Goal: Task Accomplishment & Management: Manage account settings

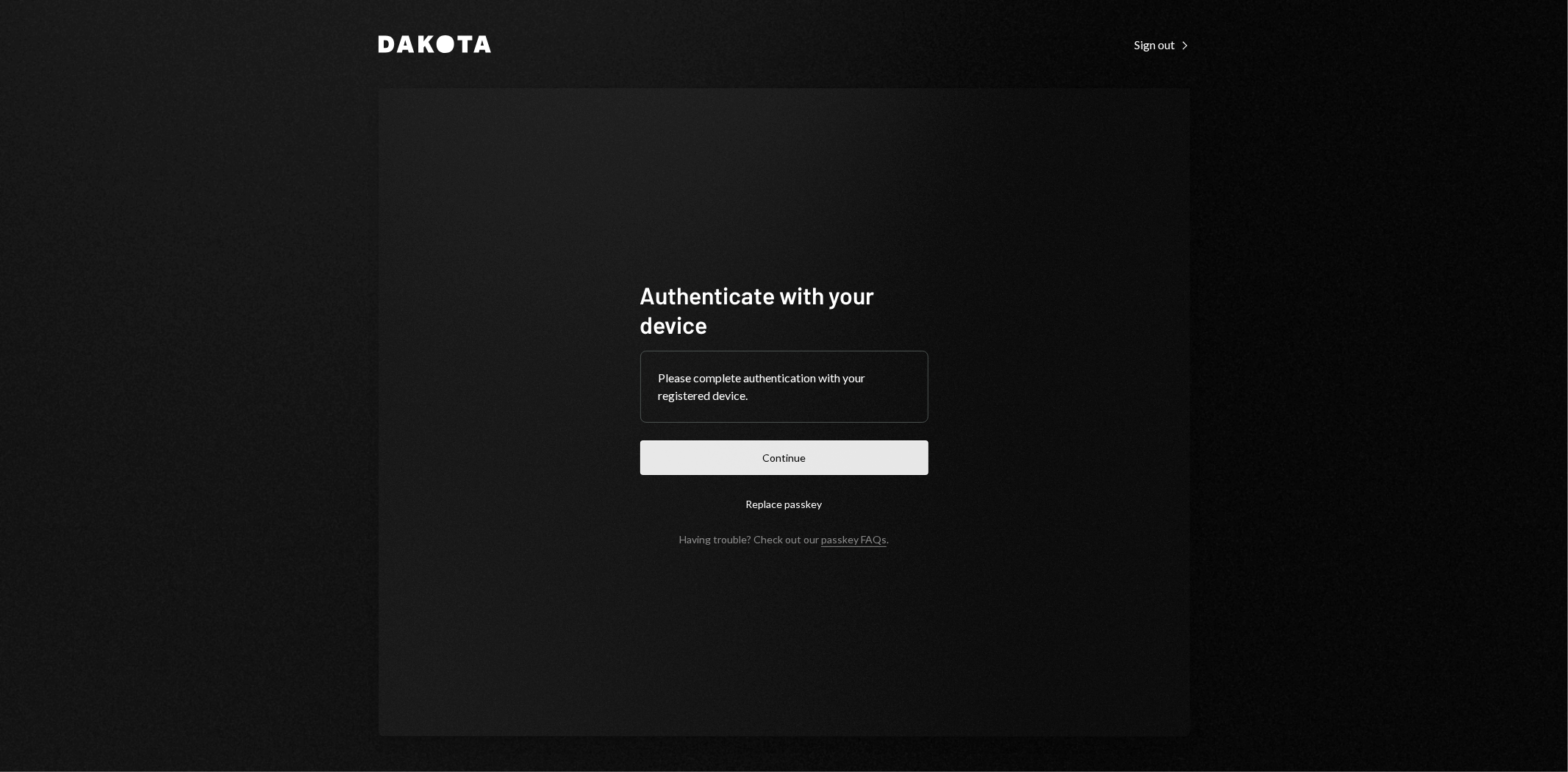
click at [781, 460] on button "Continue" at bounding box center [785, 458] width 288 height 35
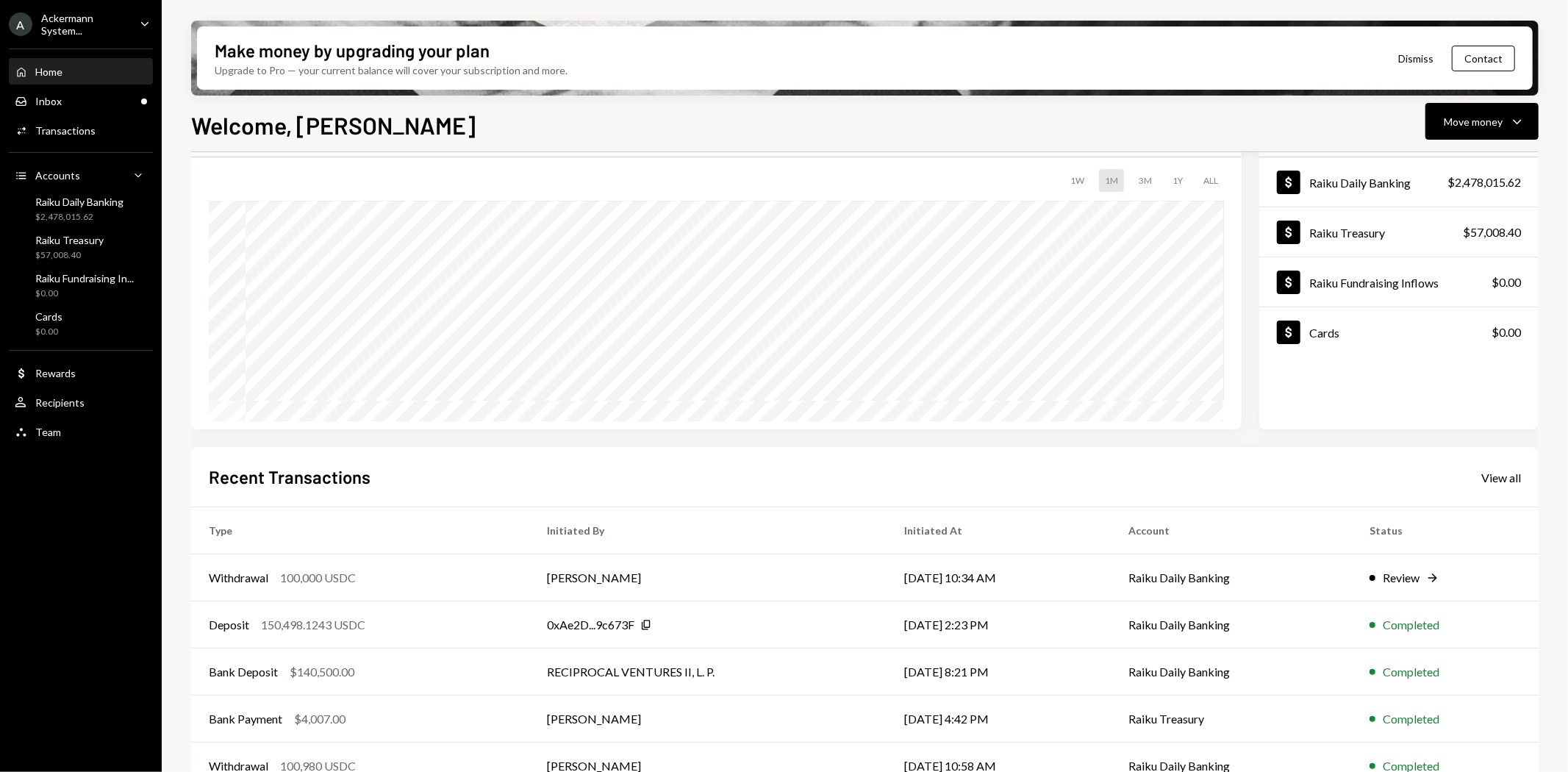
scroll to position [114, 0]
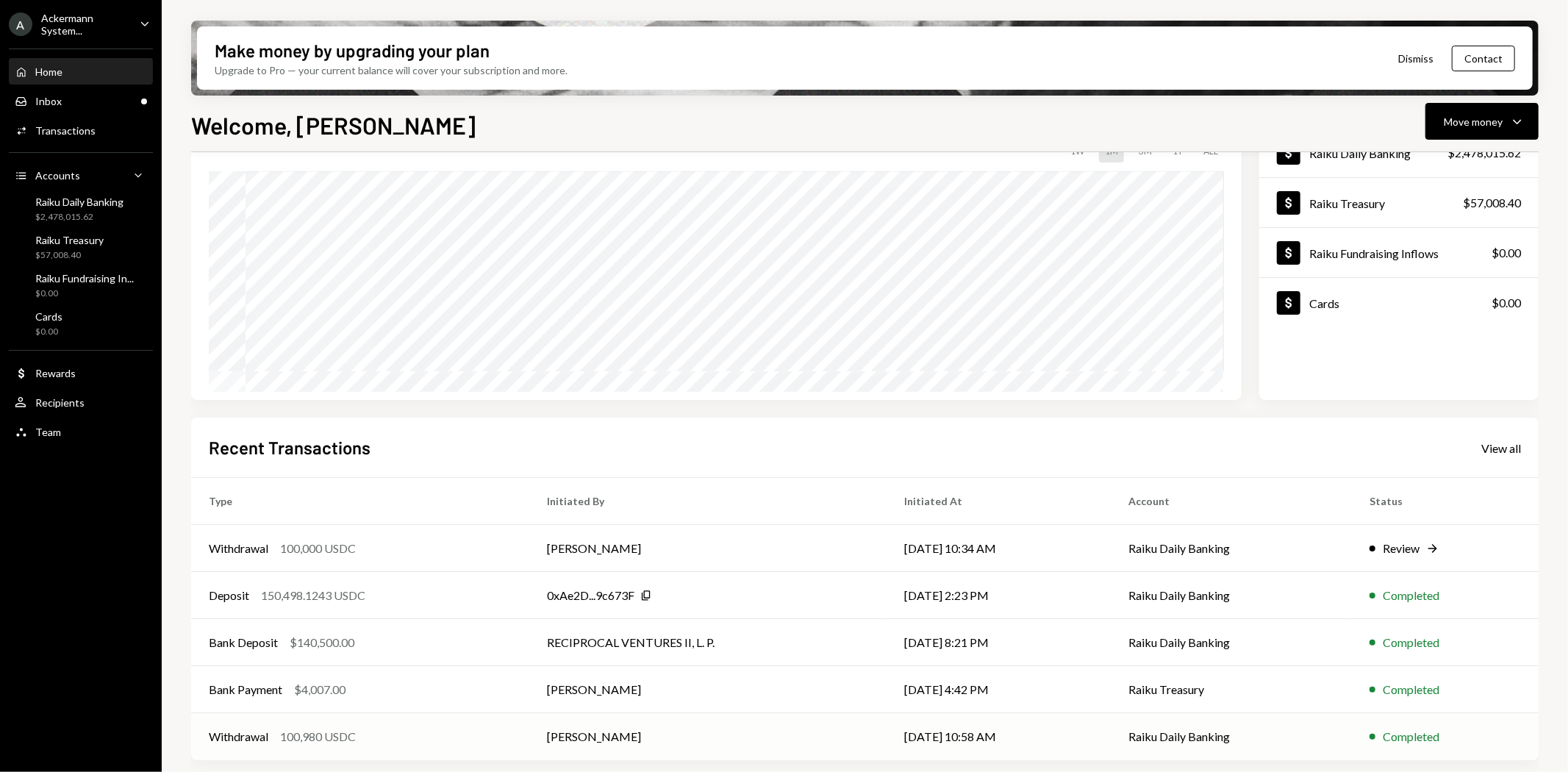
click at [563, 733] on td "[PERSON_NAME]" at bounding box center [709, 736] width 358 height 47
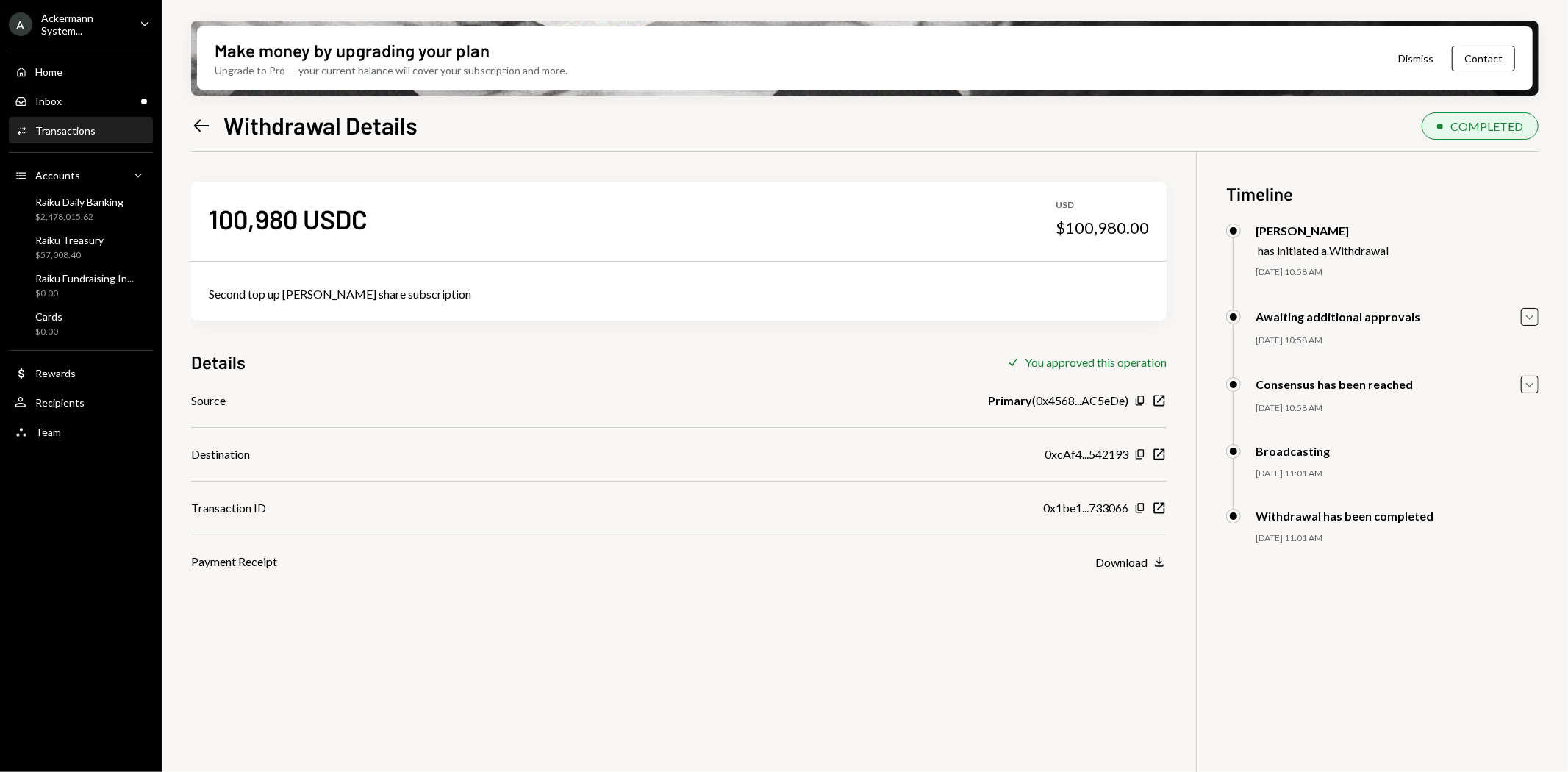
click at [201, 120] on icon "Left Arrow" at bounding box center [202, 125] width 20 height 20
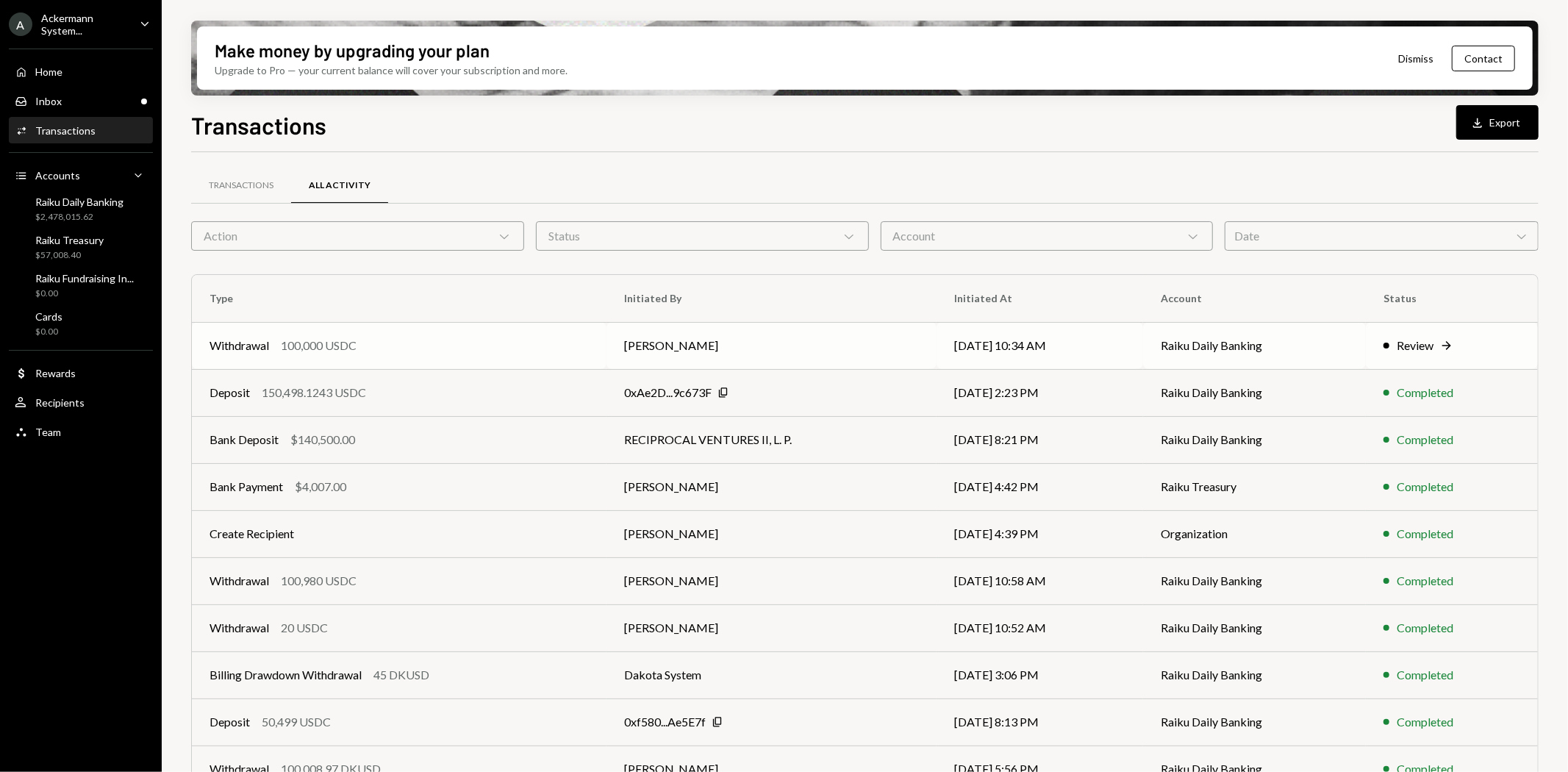
click at [1422, 347] on div "Review" at bounding box center [1415, 345] width 36 height 18
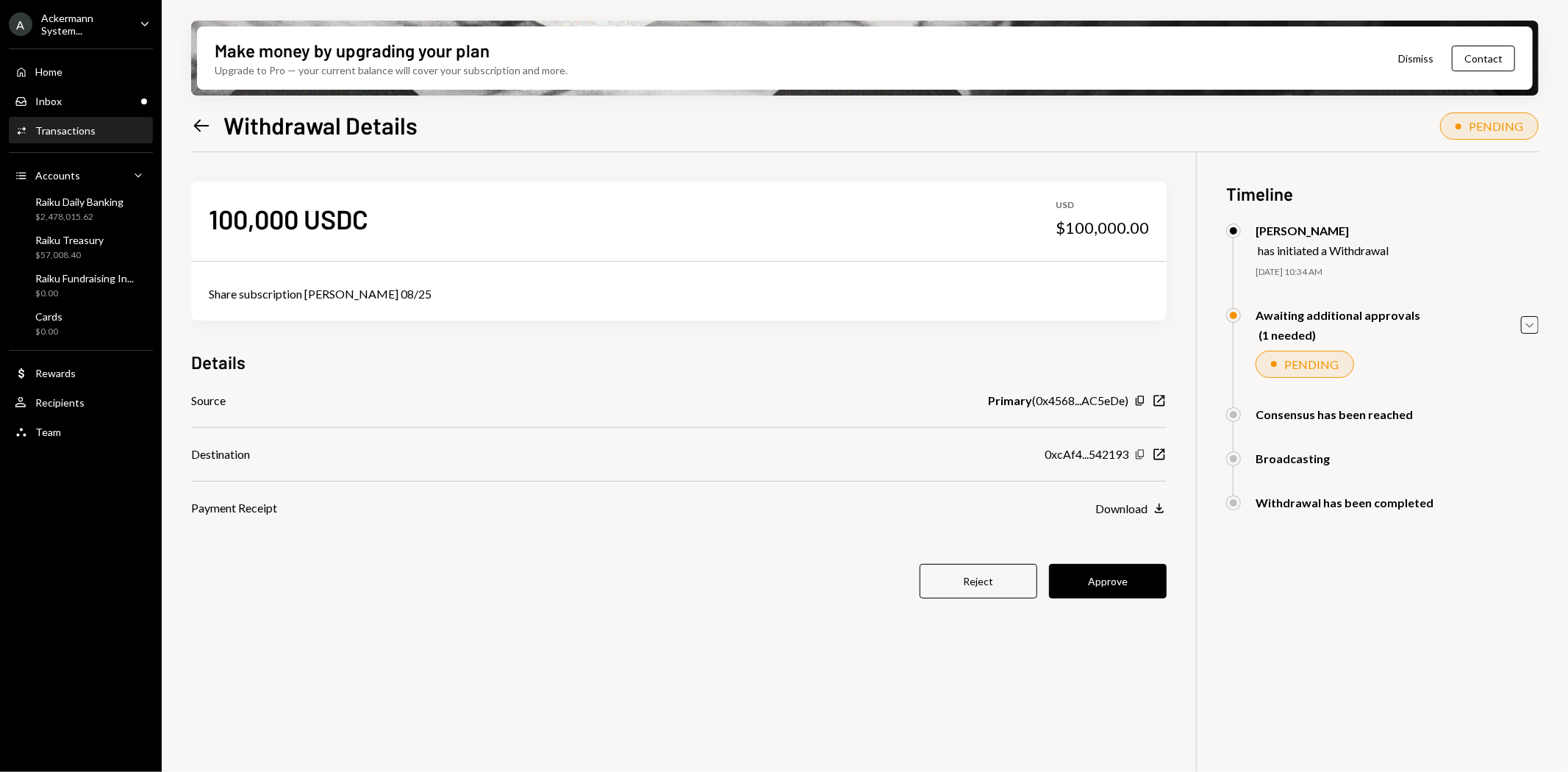
click at [1140, 453] on icon "Copy" at bounding box center [1141, 454] width 12 height 12
click at [1090, 585] on button "Approve" at bounding box center [1108, 580] width 118 height 35
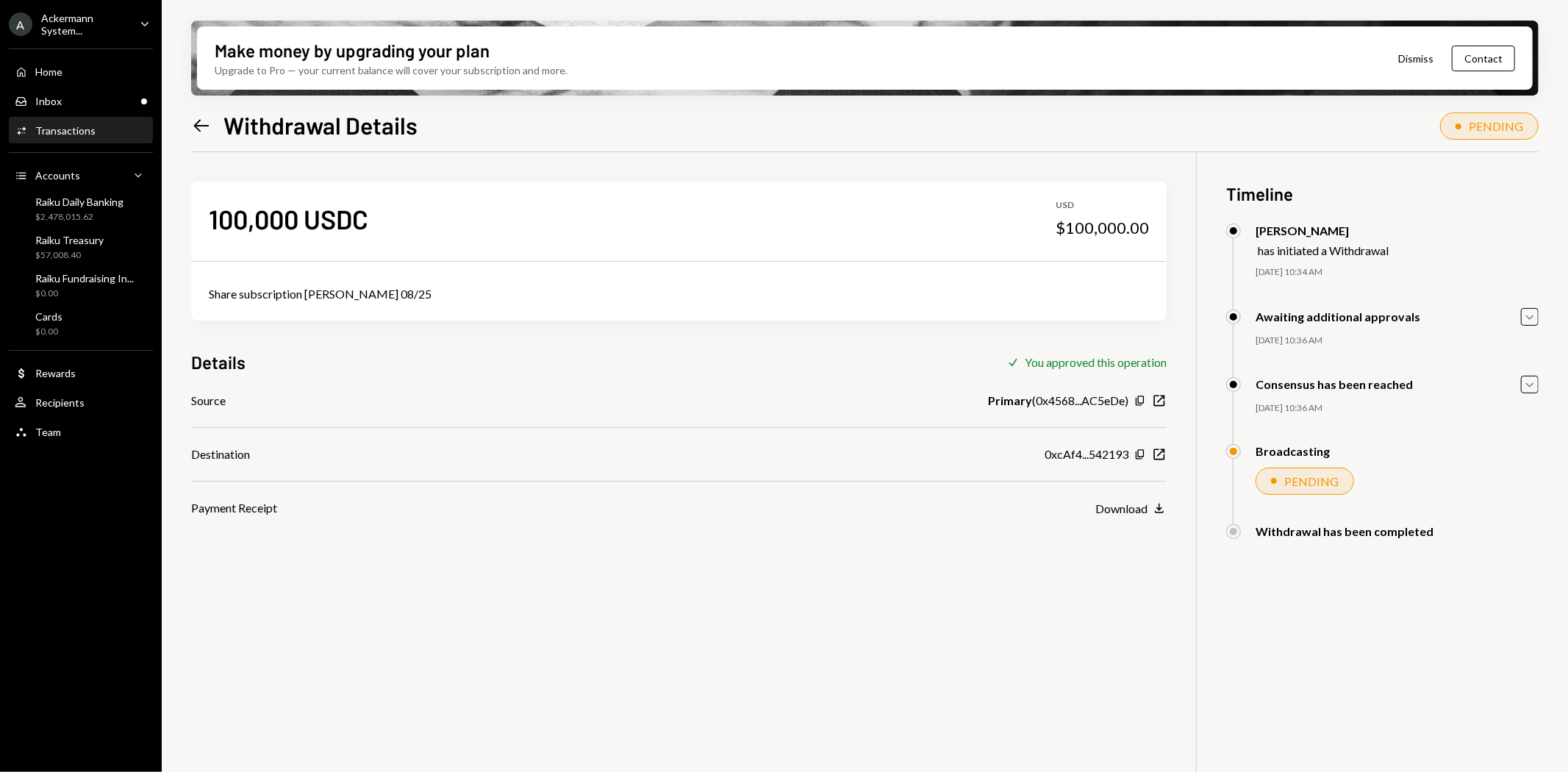
click at [196, 124] on icon at bounding box center [202, 125] width 15 height 13
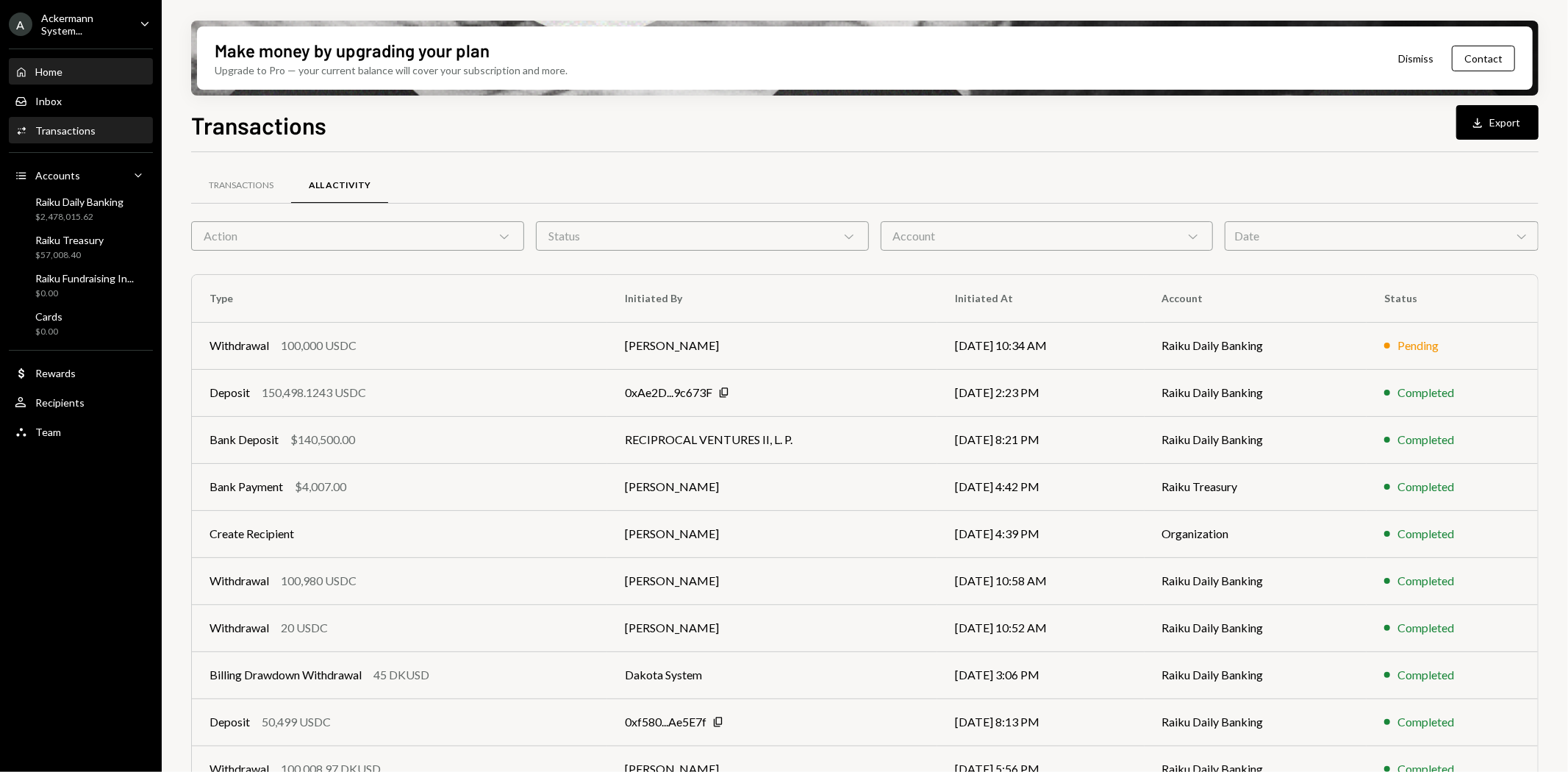
click at [36, 71] on div "Home" at bounding box center [49, 71] width 27 height 13
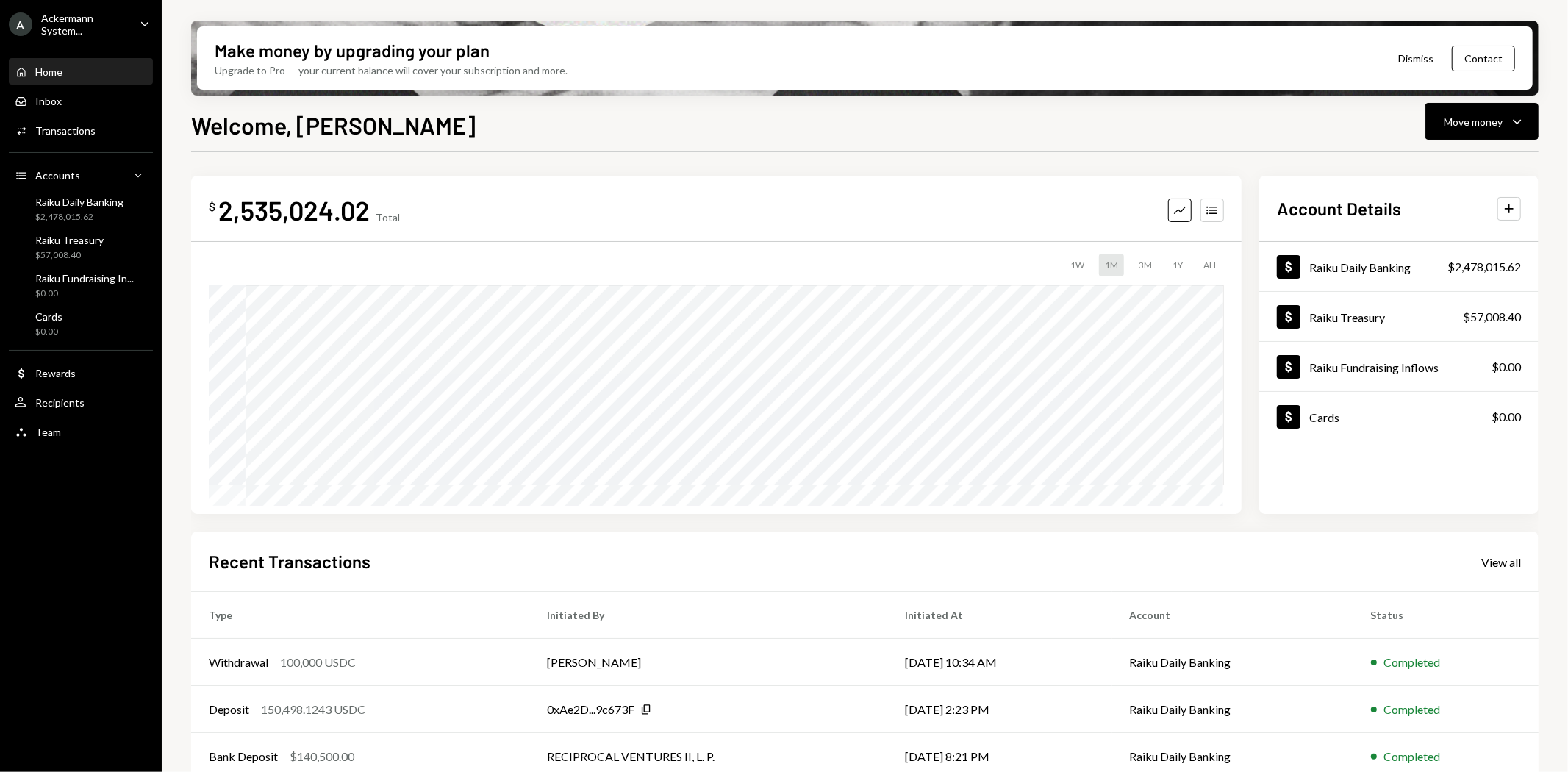
click at [69, 28] on div "Ackermann System..." at bounding box center [85, 24] width 86 height 25
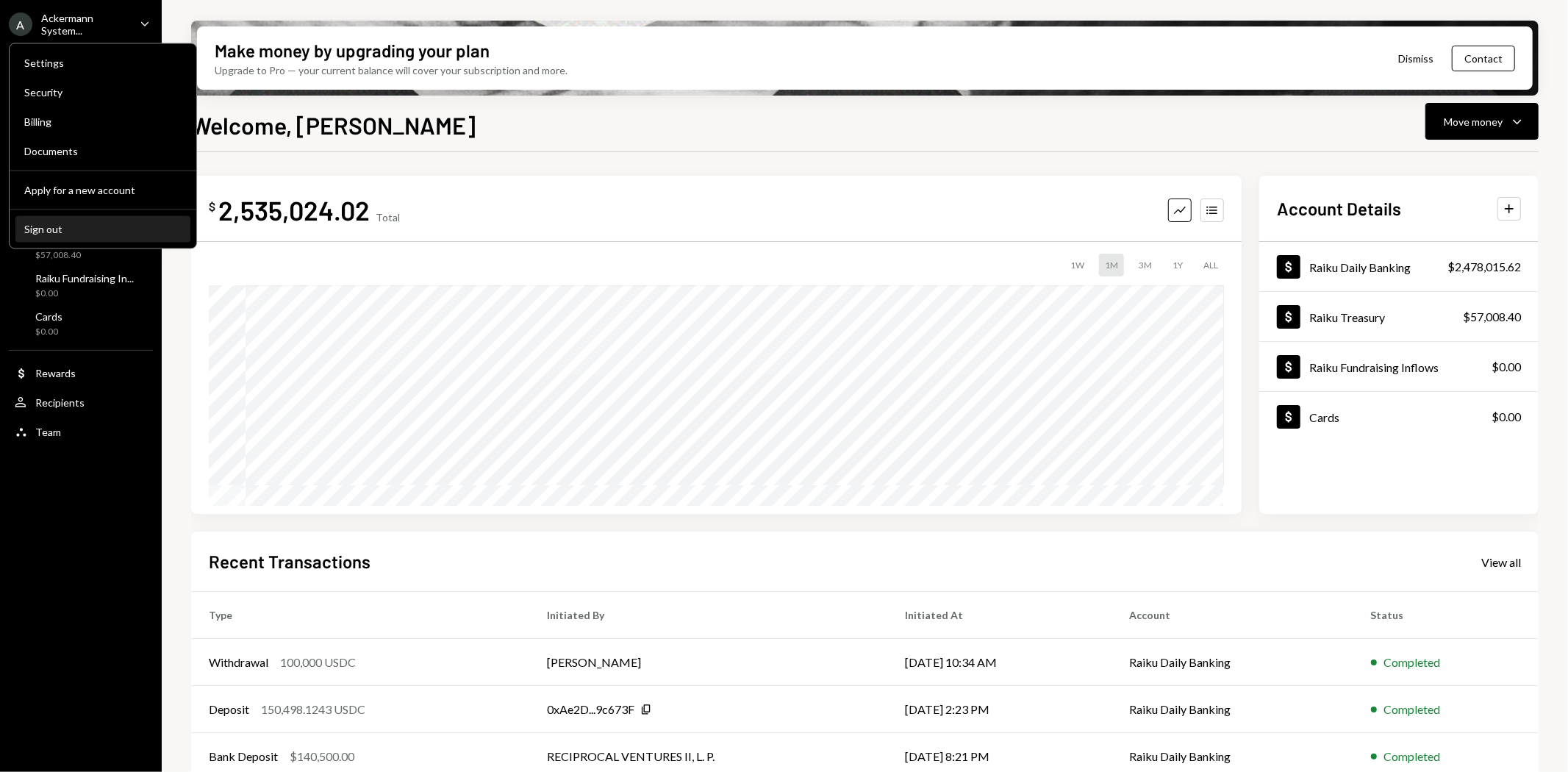
click at [42, 230] on div "Sign out" at bounding box center [103, 229] width 158 height 13
